Goal: Use online tool/utility: Utilize a website feature to perform a specific function

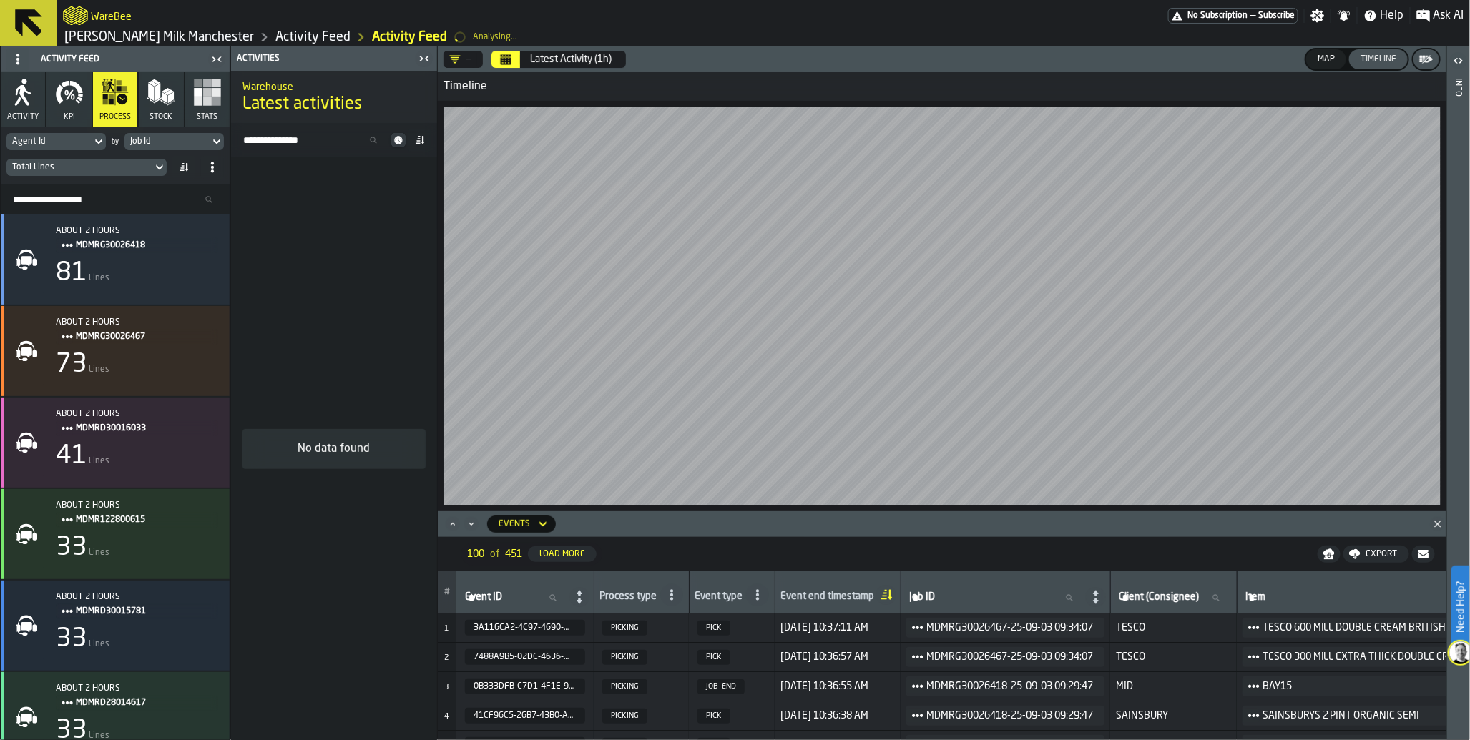
click at [1199, 19] on span "No Subscription" at bounding box center [1217, 16] width 60 height 10
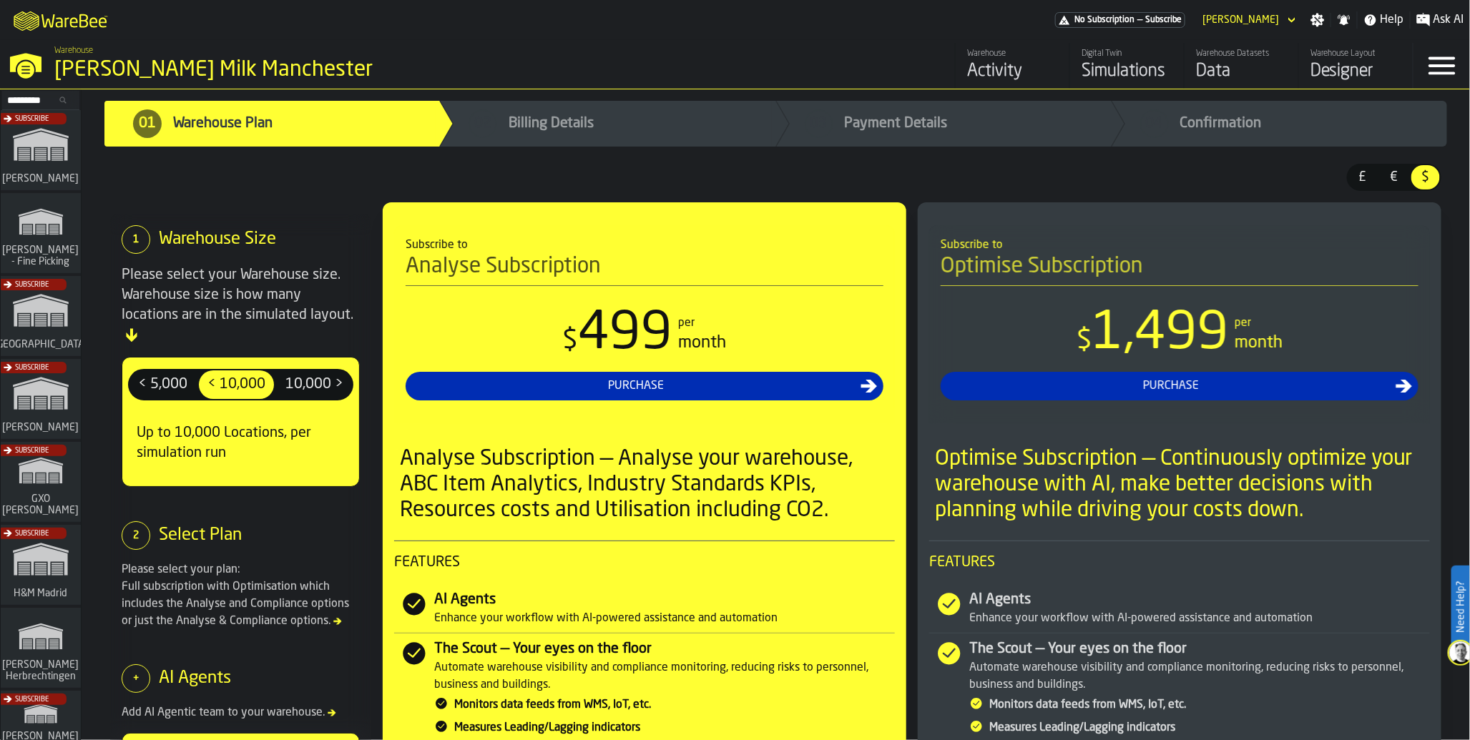
click at [1218, 69] on div "Data" at bounding box center [1241, 71] width 91 height 23
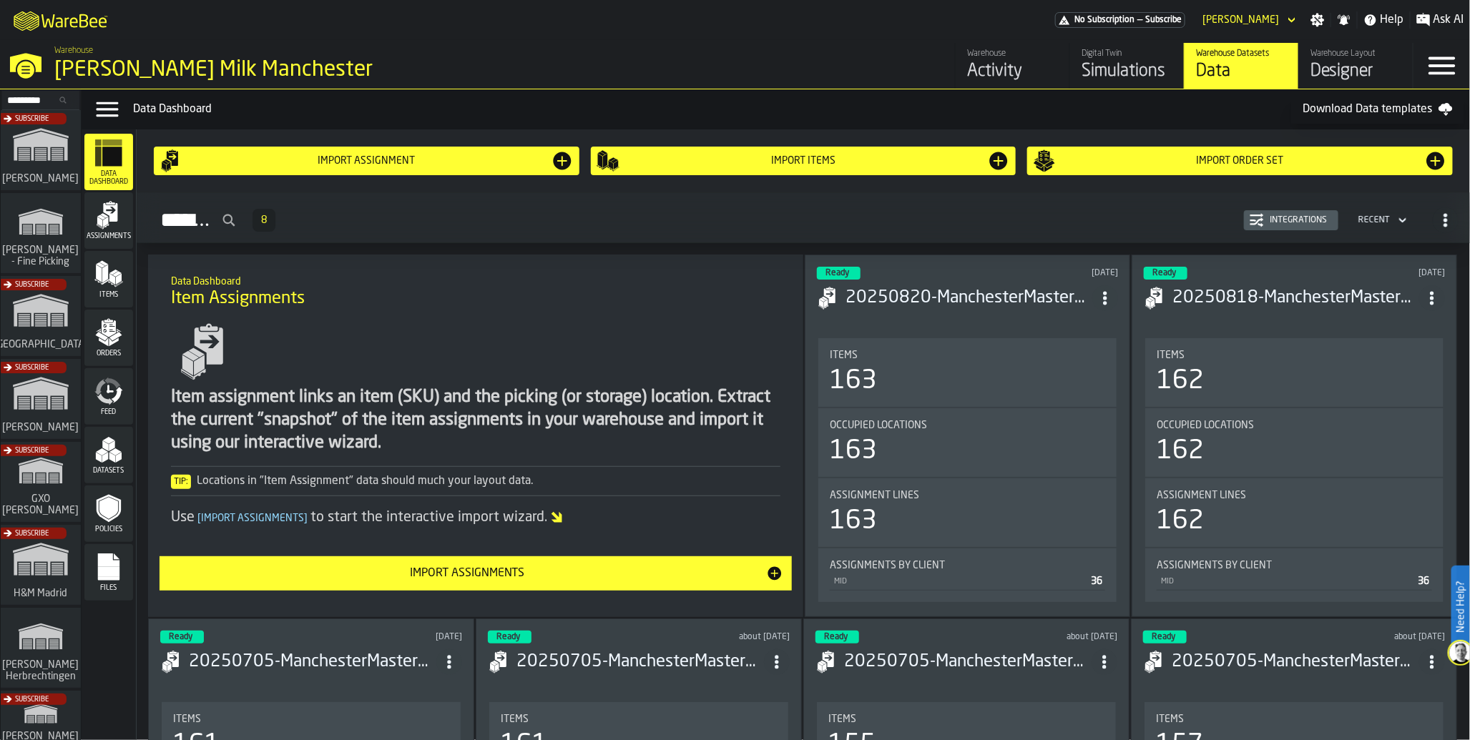
click at [112, 397] on icon "menu Feed" at bounding box center [108, 391] width 29 height 29
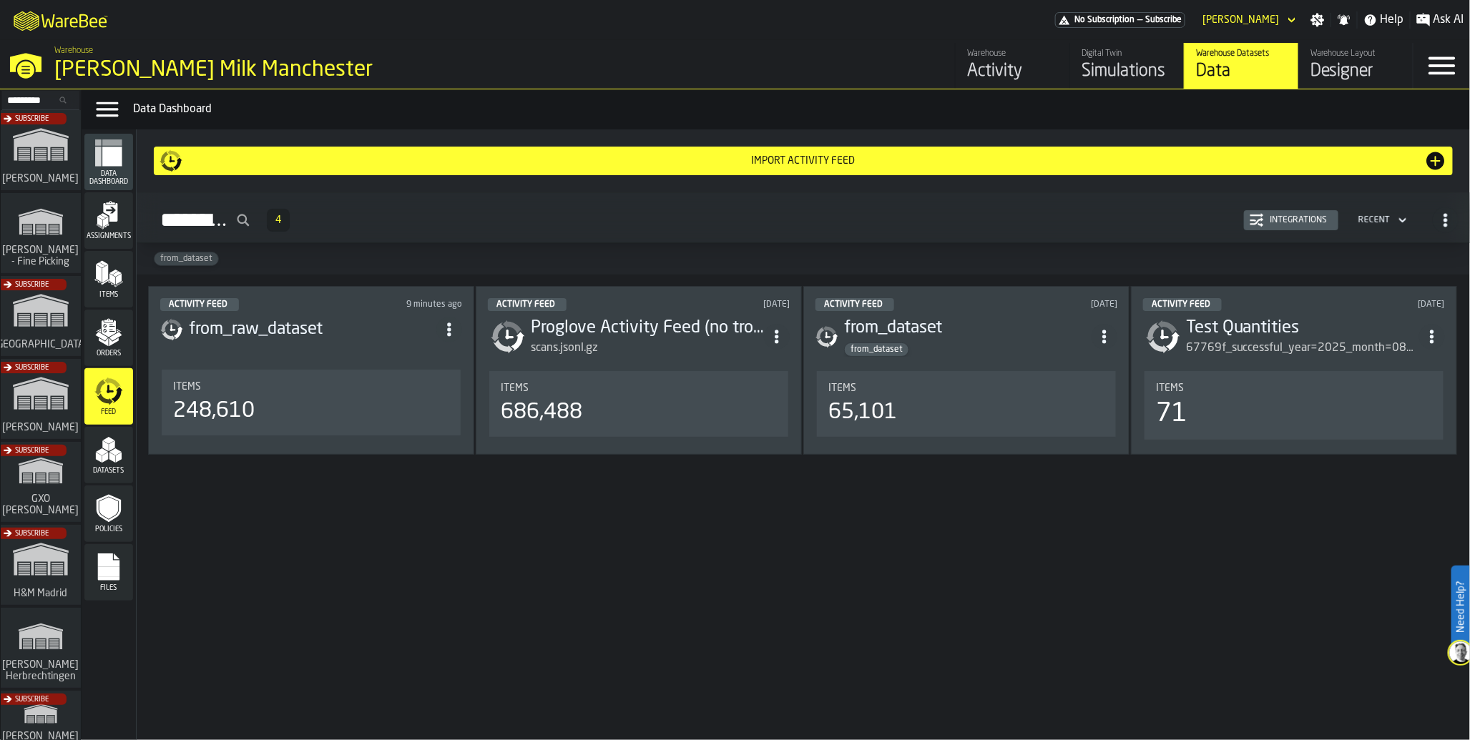
click at [275, 411] on div "248,610" at bounding box center [311, 411] width 276 height 26
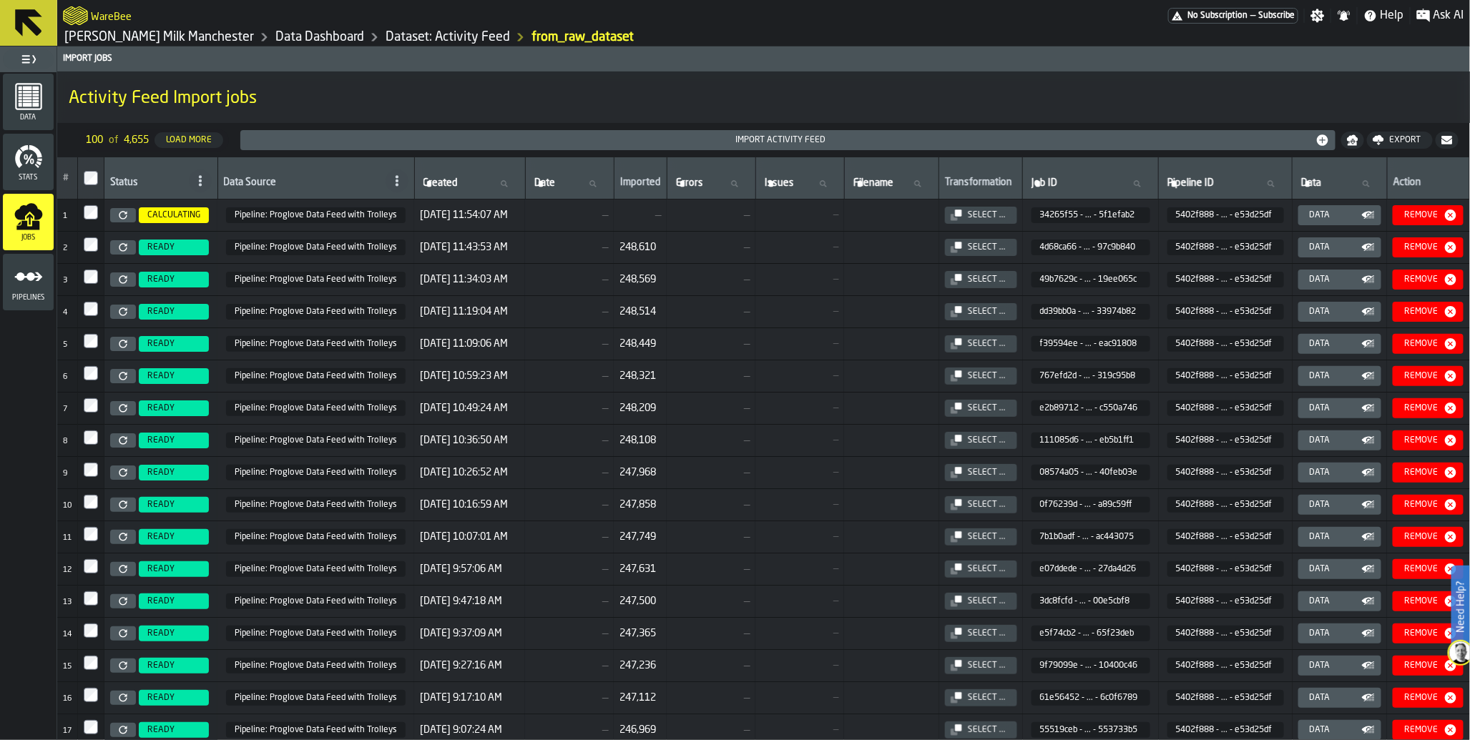
click at [31, 104] on icon "menu Data" at bounding box center [28, 96] width 29 height 29
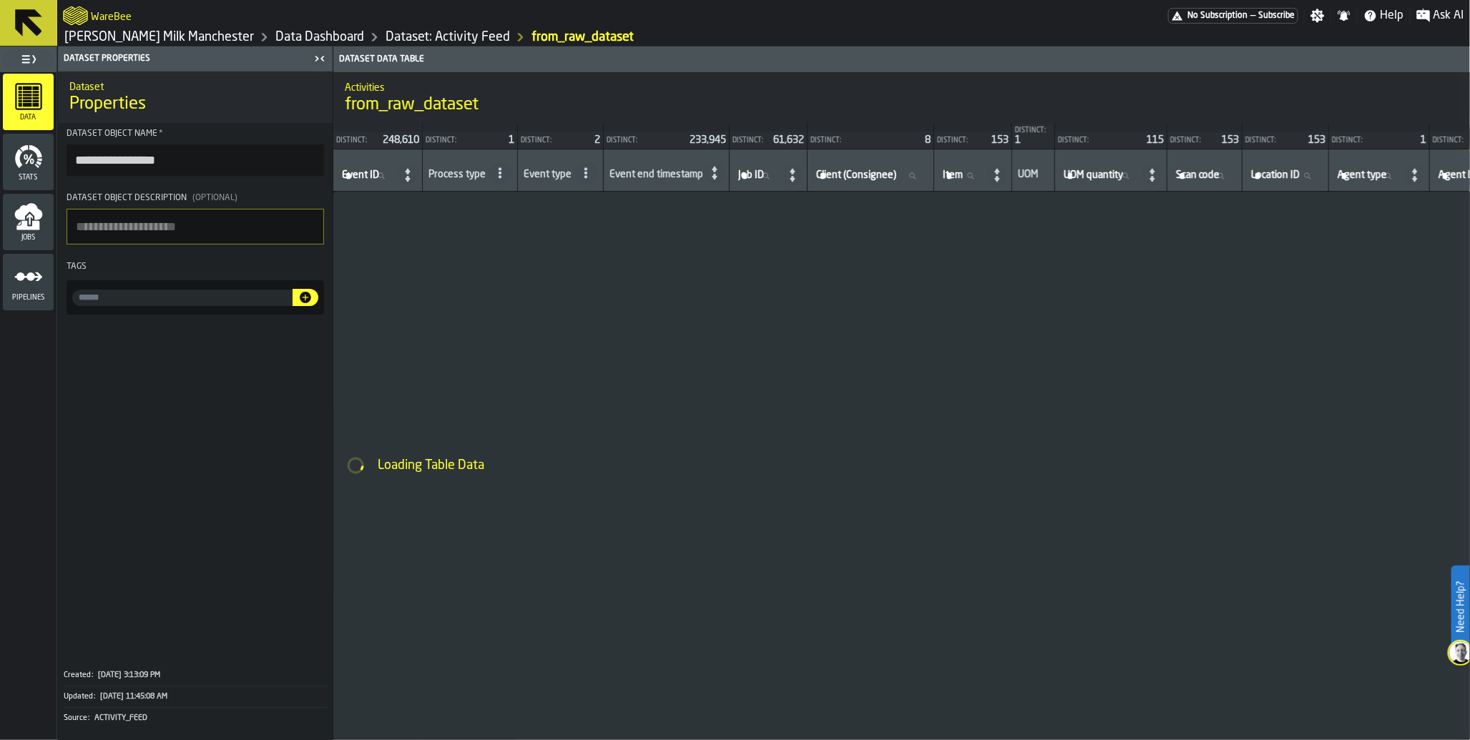
drag, startPoint x: 360, startPoint y: 474, endPoint x: 59, endPoint y: 197, distance: 408.9
click at [59, 197] on main "**********" at bounding box center [735, 393] width 1470 height 694
click at [29, 222] on icon "menu Jobs" at bounding box center [29, 219] width 6 height 11
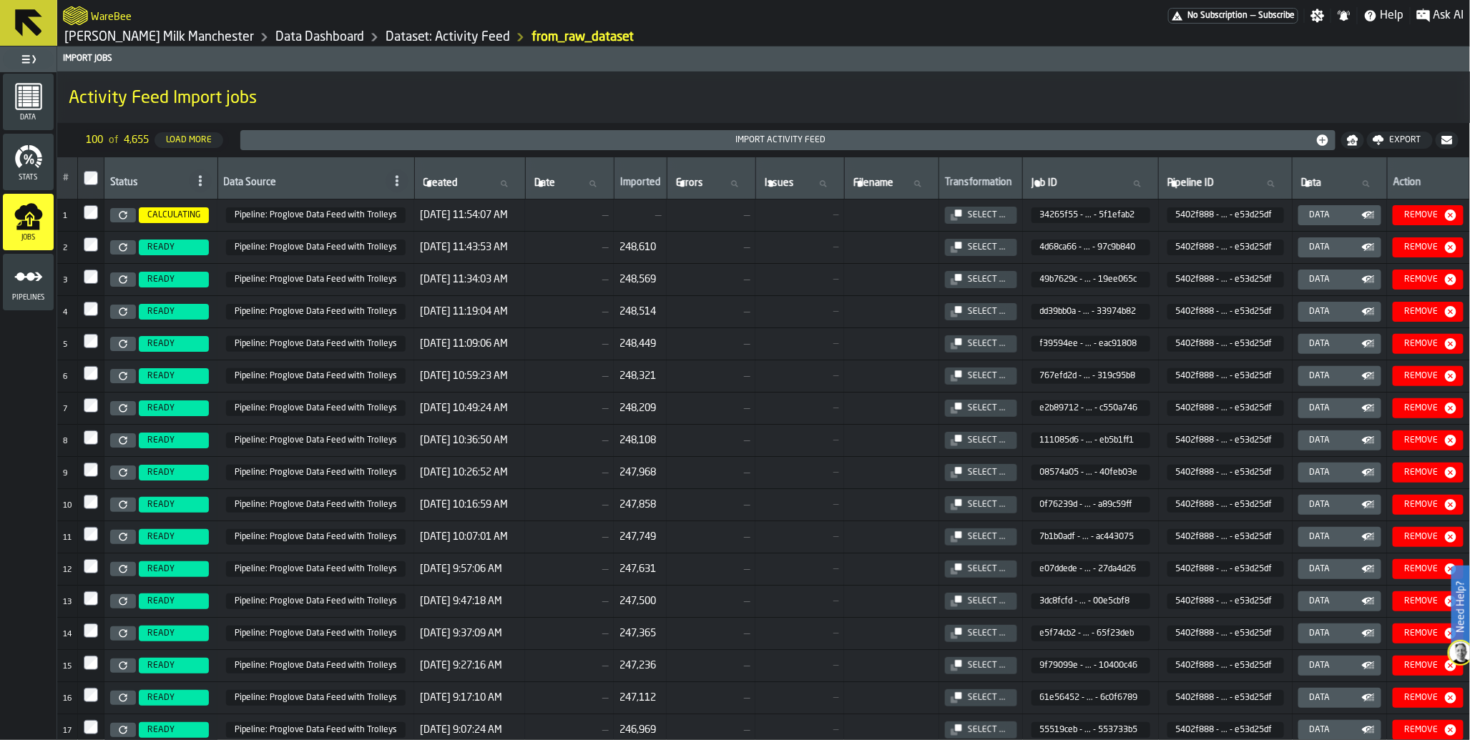
click at [126, 251] on icon at bounding box center [123, 247] width 8 height 8
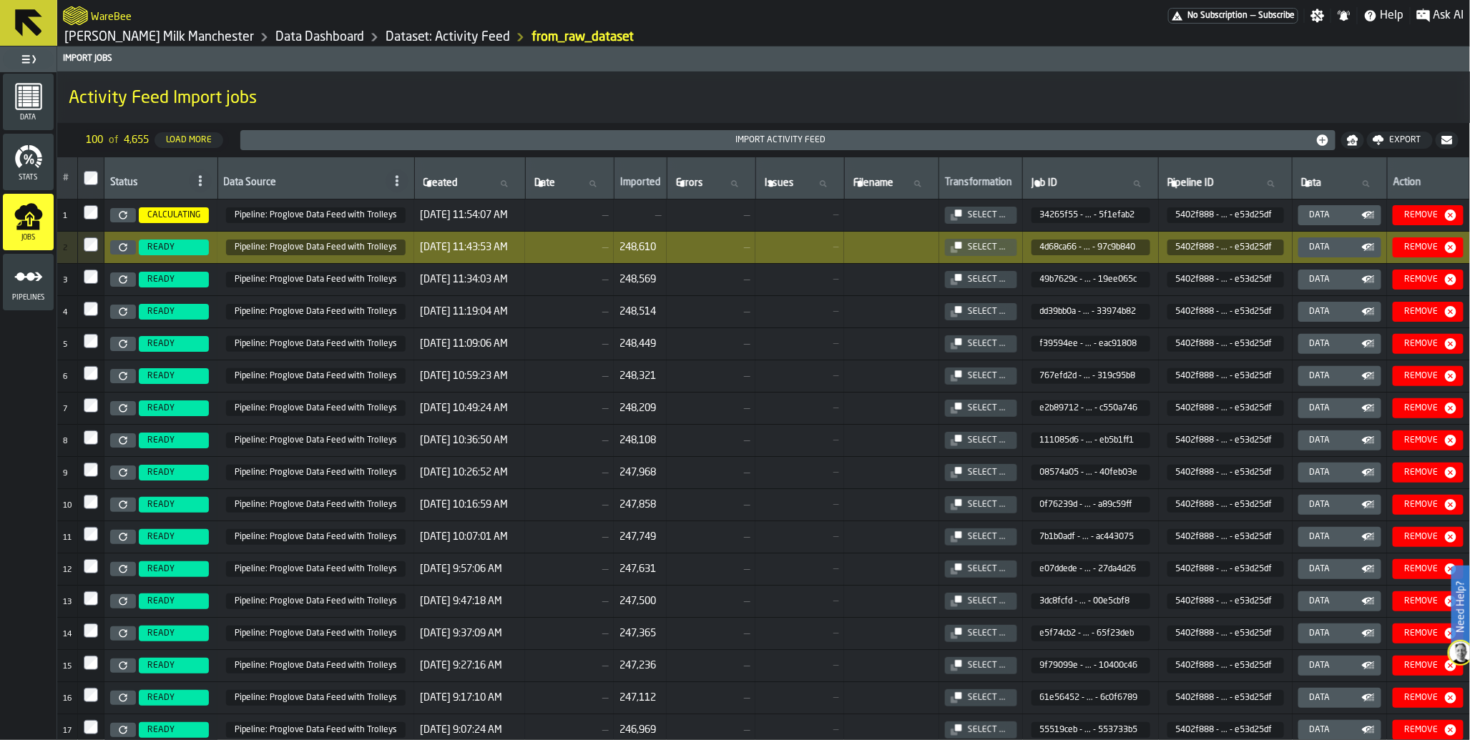
click at [31, 273] on circle "menu Pipelines" at bounding box center [30, 276] width 9 height 9
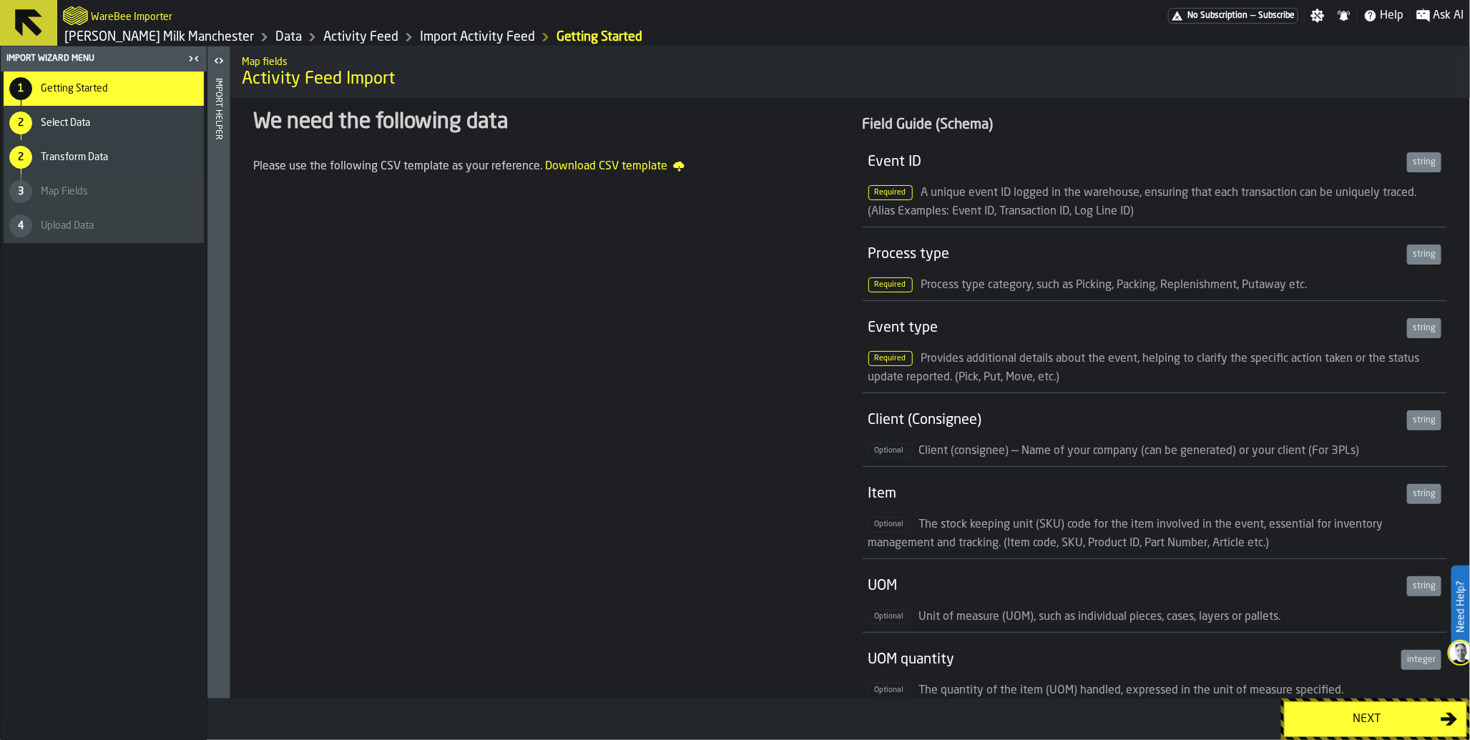
click at [1395, 720] on div "Next" at bounding box center [1366, 719] width 147 height 17
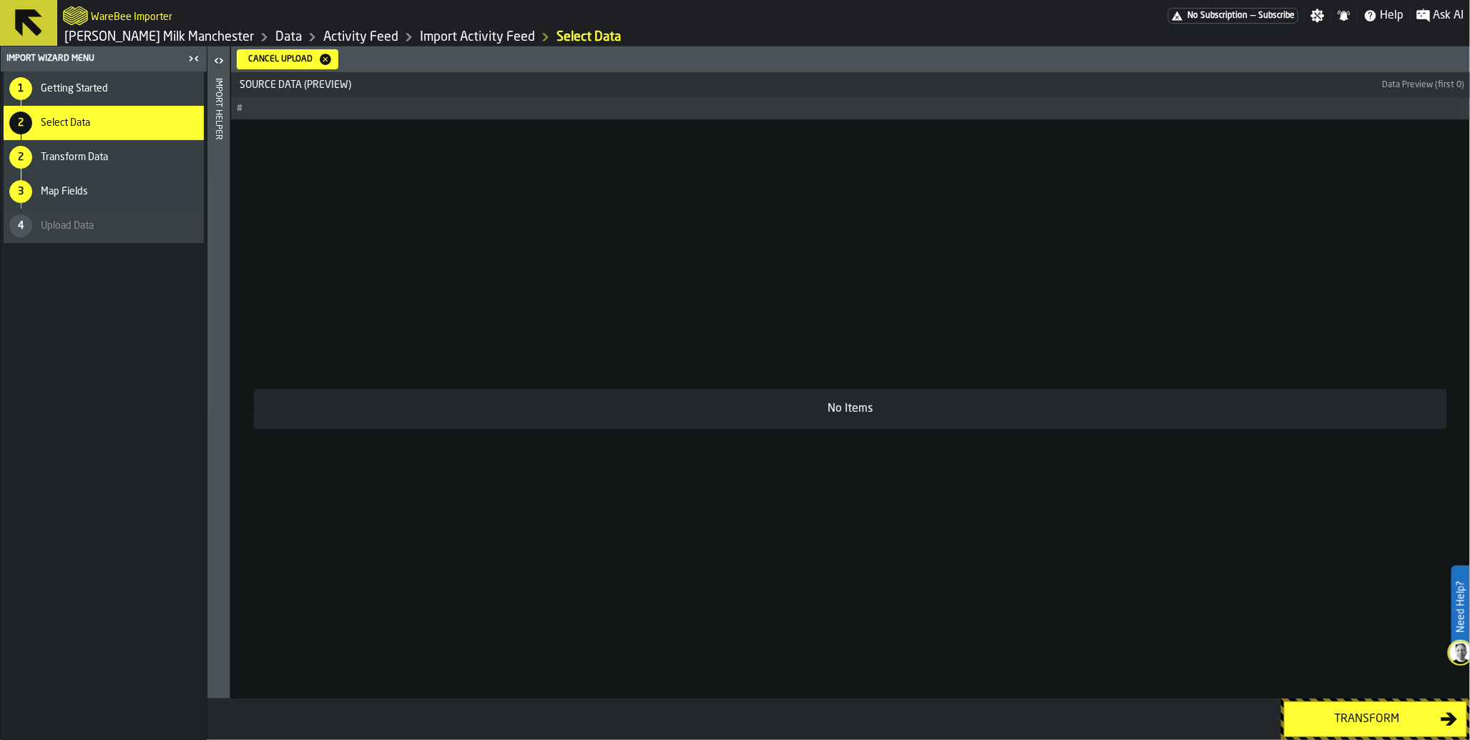
click at [1347, 717] on div "Transform" at bounding box center [1366, 719] width 147 height 17
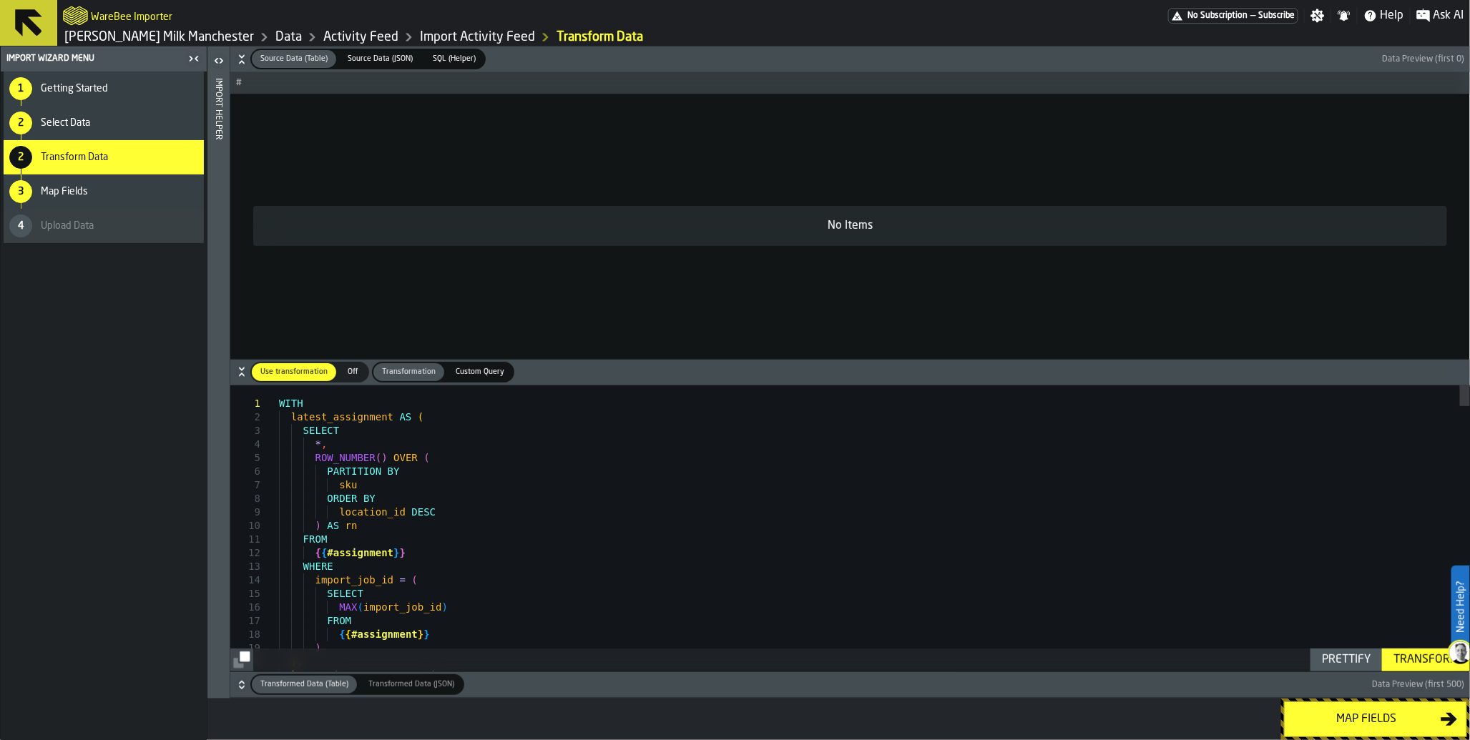
click at [467, 375] on span "Custom Query" at bounding box center [480, 372] width 60 height 12
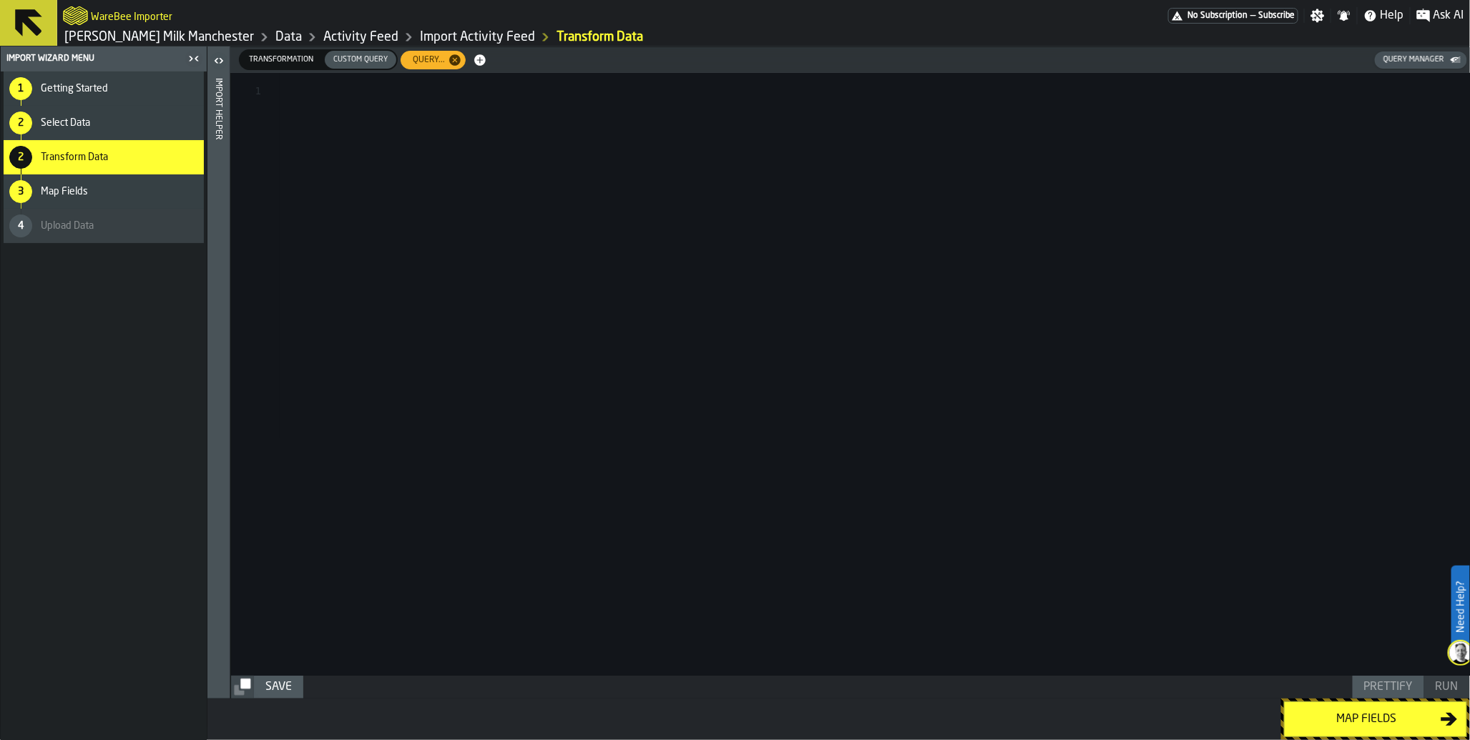
click at [719, 252] on div at bounding box center [875, 374] width 1190 height 603
click at [295, 68] on div "Transformation" at bounding box center [281, 60] width 82 height 18
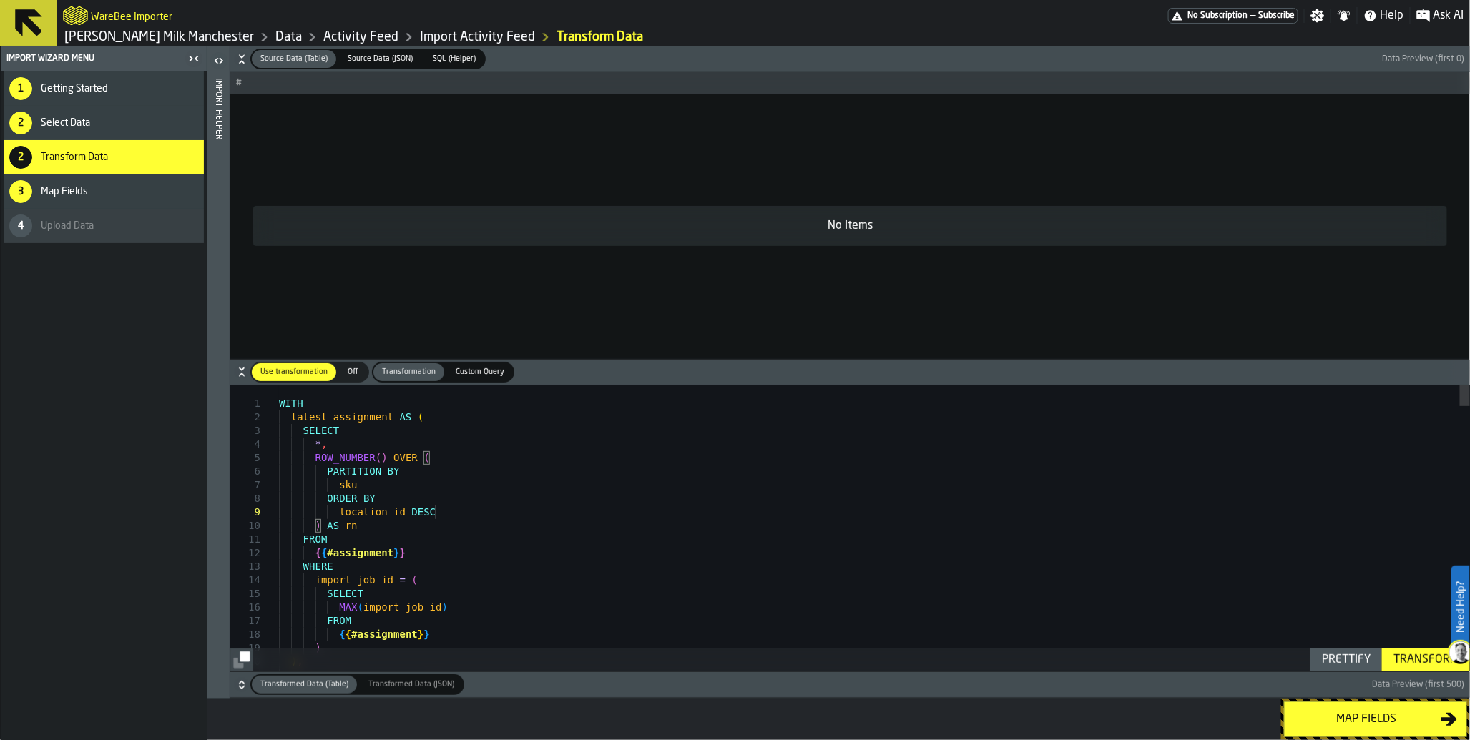
type textarea "**********"
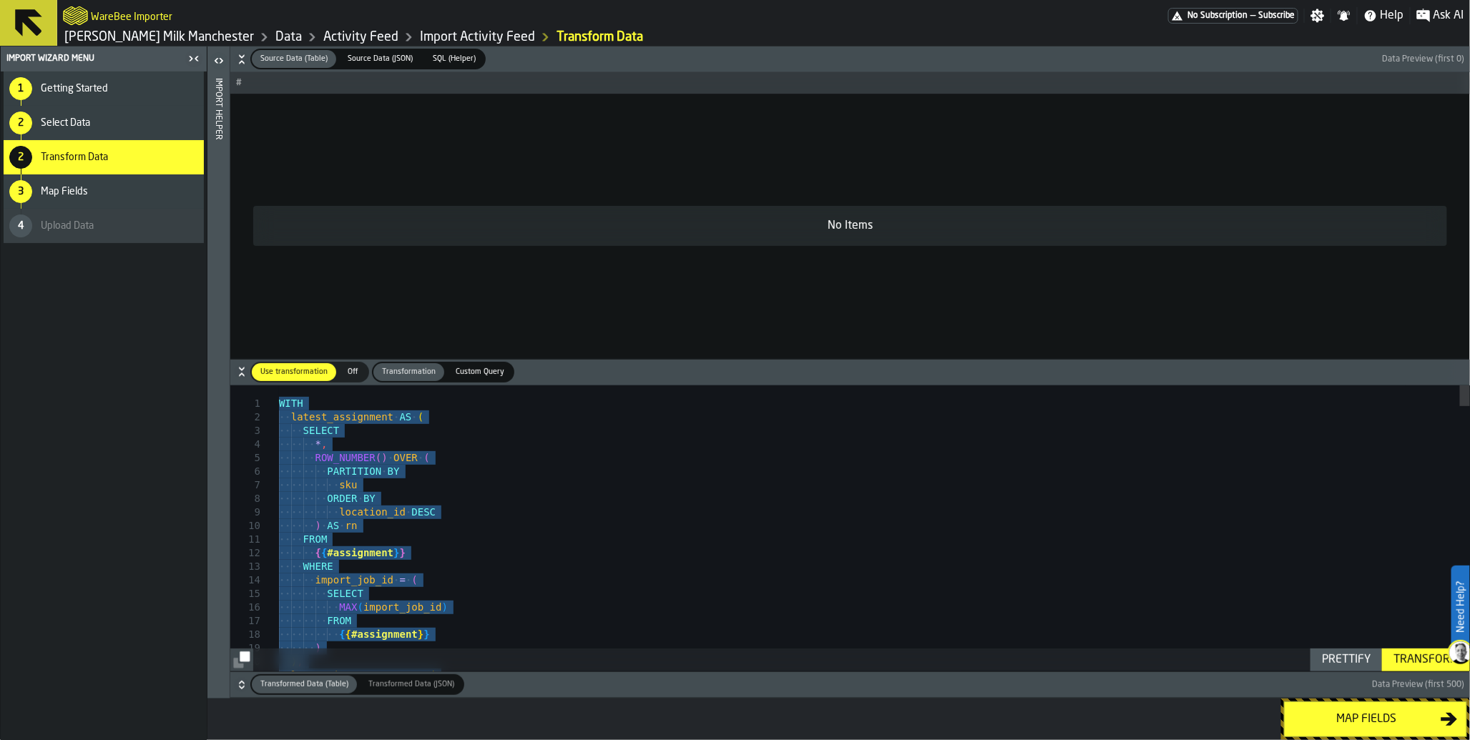
click at [447, 64] on span "SQL (Helper)" at bounding box center [454, 59] width 54 height 12
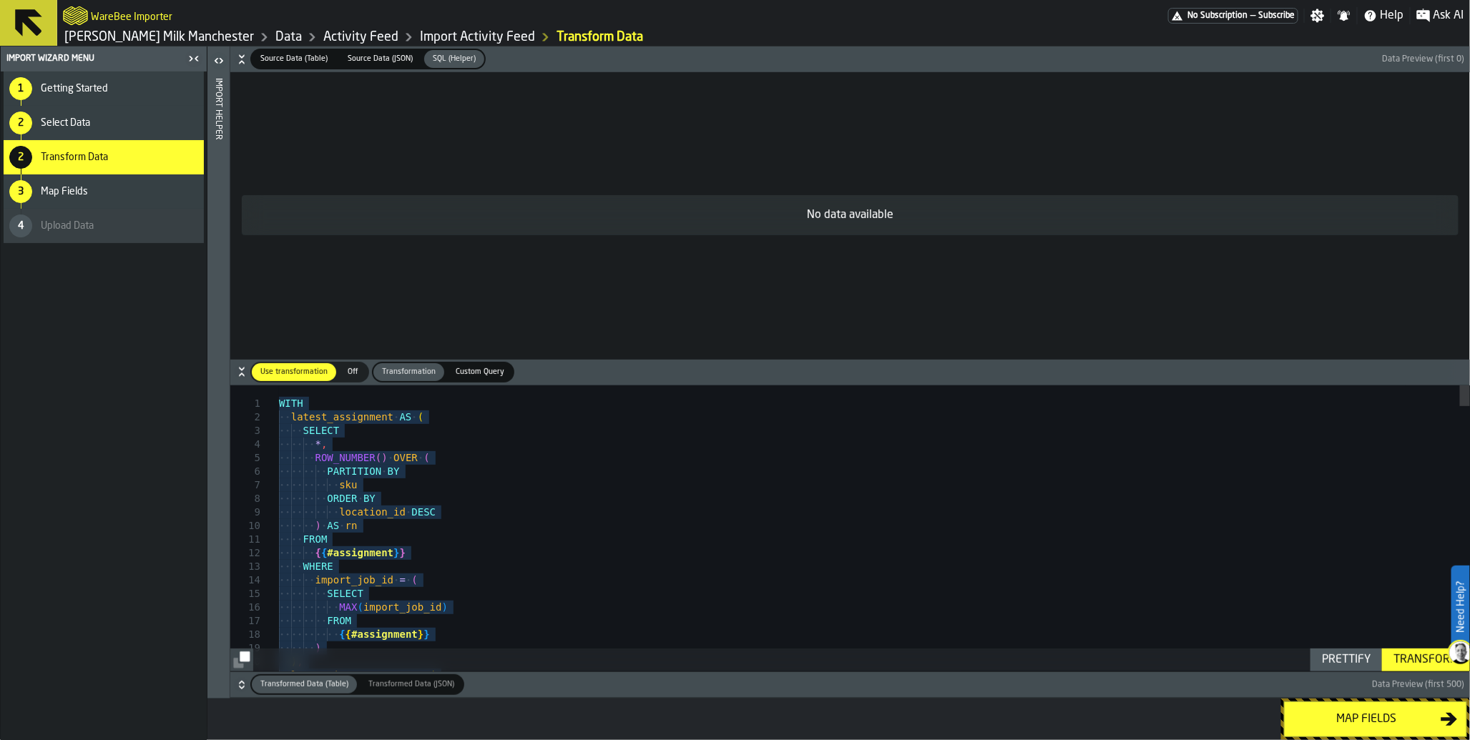
click at [509, 125] on div "No data available" at bounding box center [849, 215] width 1239 height 287
click at [483, 368] on span "Custom Query" at bounding box center [480, 372] width 60 height 12
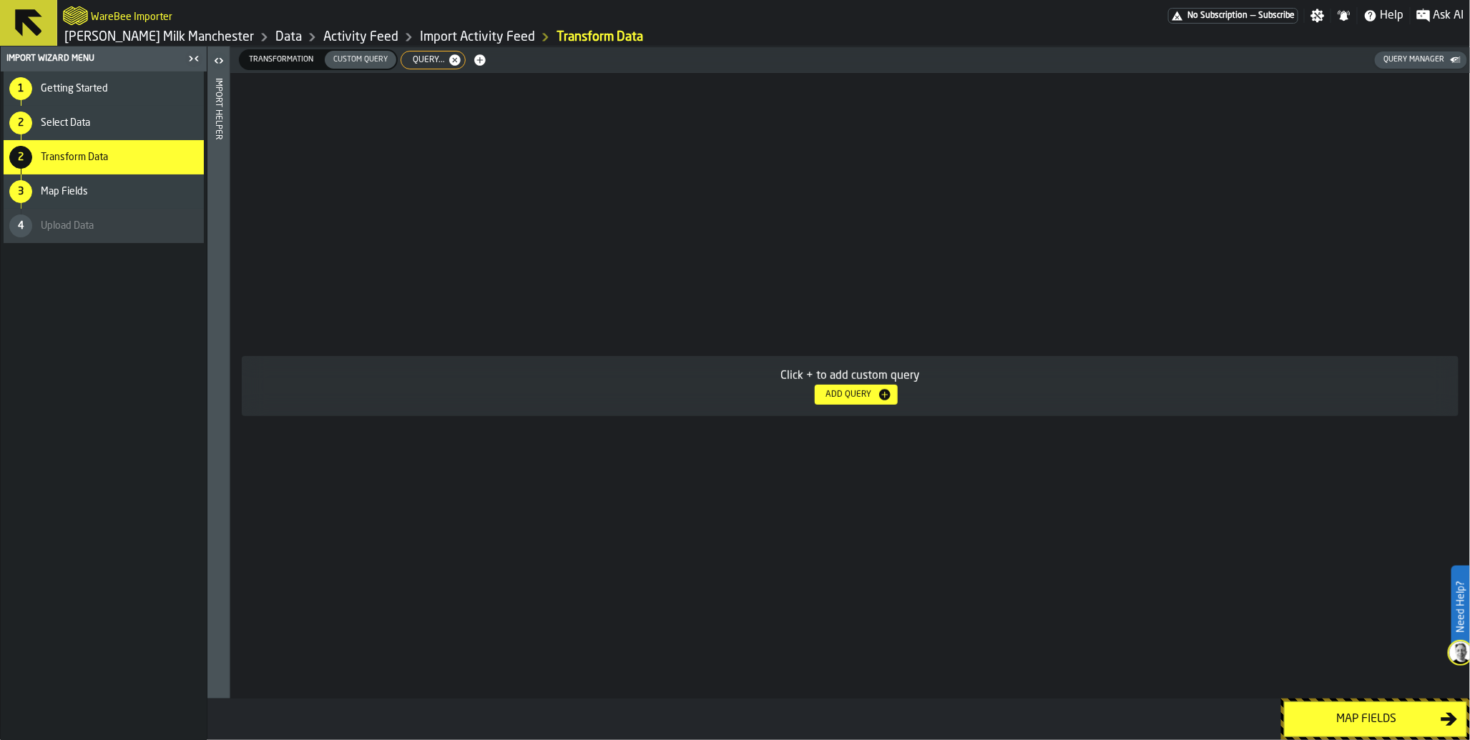
click at [546, 96] on div "Click + to add custom query Add Query" at bounding box center [849, 386] width 1239 height 626
click at [842, 401] on div "Add Query" at bounding box center [856, 395] width 72 height 14
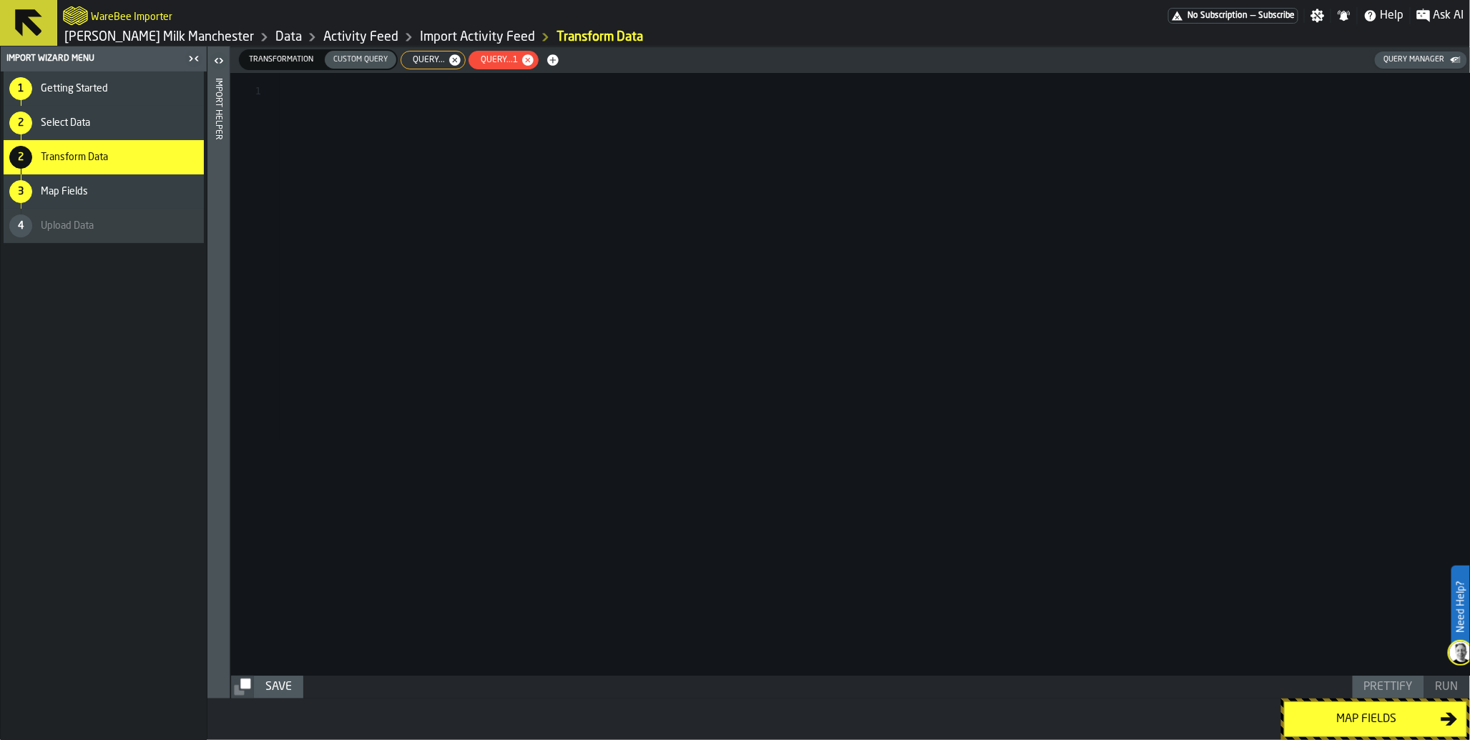
click at [360, 62] on span "Custom Query" at bounding box center [361, 60] width 66 height 12
click at [522, 62] on icon "button-" at bounding box center [527, 59] width 11 height 11
click at [369, 67] on div "Custom Query" at bounding box center [361, 60] width 72 height 18
click at [384, 111] on div at bounding box center [875, 374] width 1190 height 603
type textarea "**********"
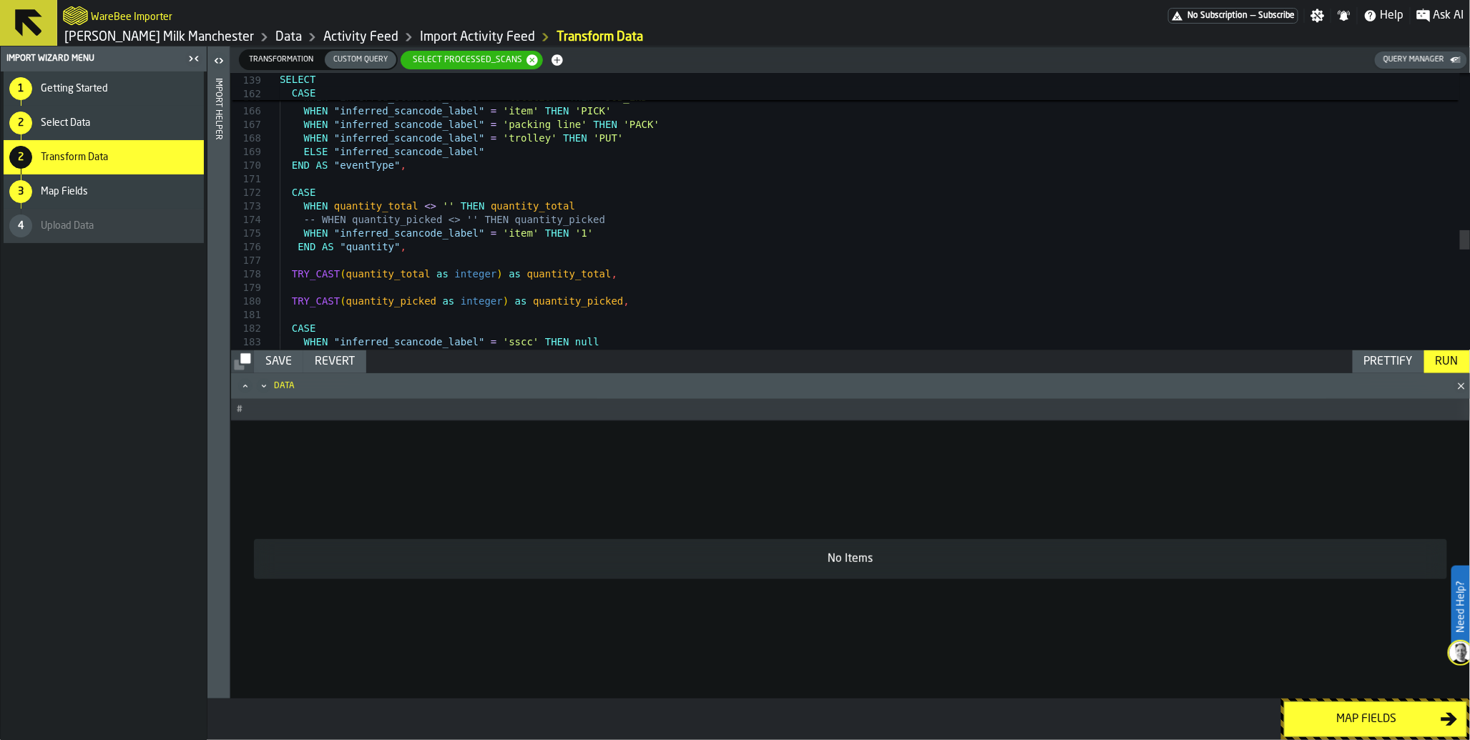
click at [1445, 365] on div "Run" at bounding box center [1447, 361] width 34 height 17
